Goal: Transaction & Acquisition: Download file/media

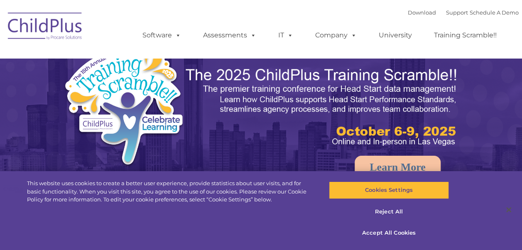
select select "MEDIUM"
click at [394, 236] on button "Accept All Cookies" at bounding box center [389, 232] width 120 height 17
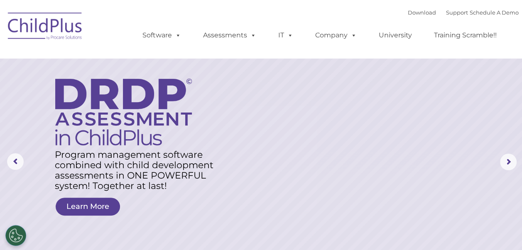
click at [35, 28] on img at bounding box center [45, 28] width 83 height 42
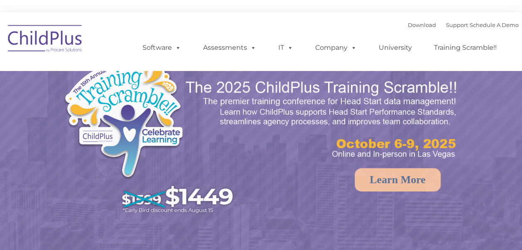
select select "MEDIUM"
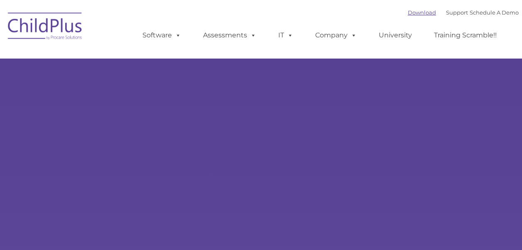
click at [408, 10] on link "Download" at bounding box center [422, 12] width 28 height 7
select select "MEDIUM"
